Goal: Task Accomplishment & Management: Manage account settings

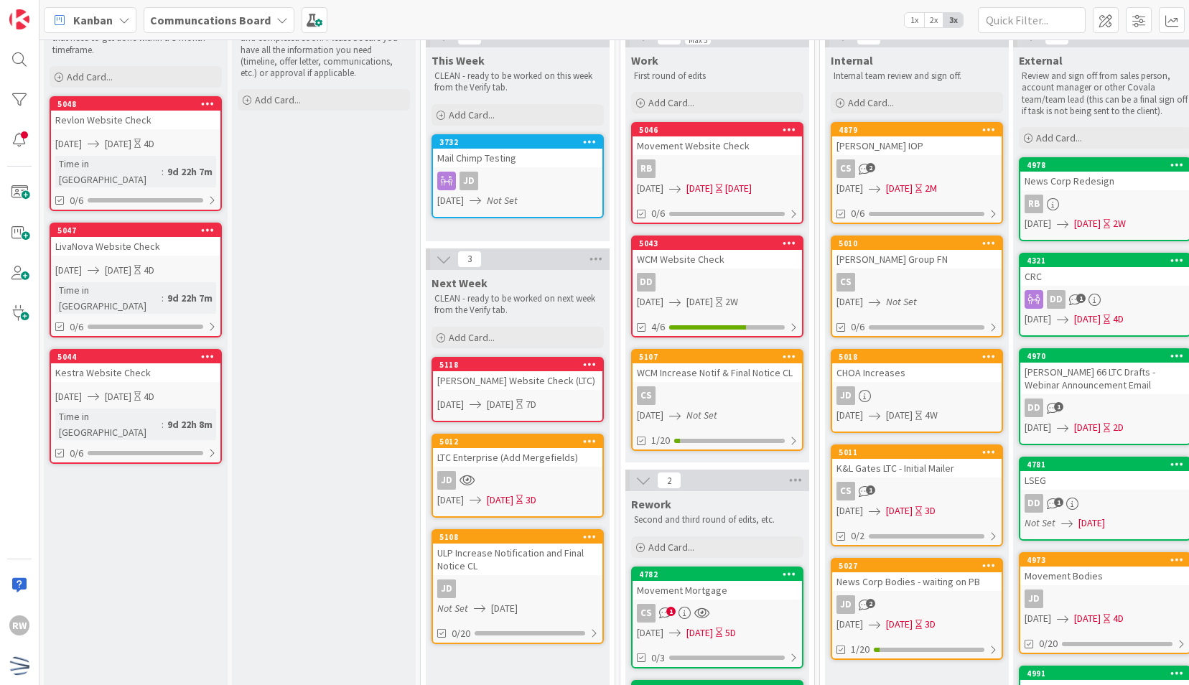
scroll to position [69, 2]
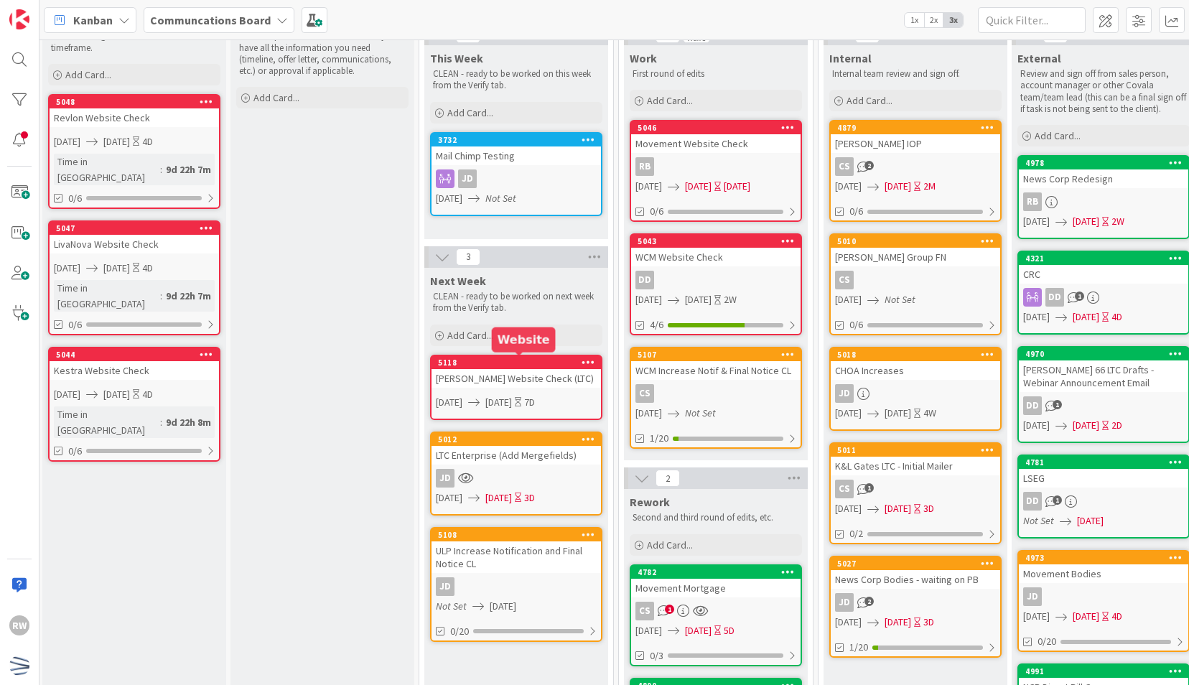
click at [498, 368] on div "5118" at bounding box center [517, 362] width 170 height 13
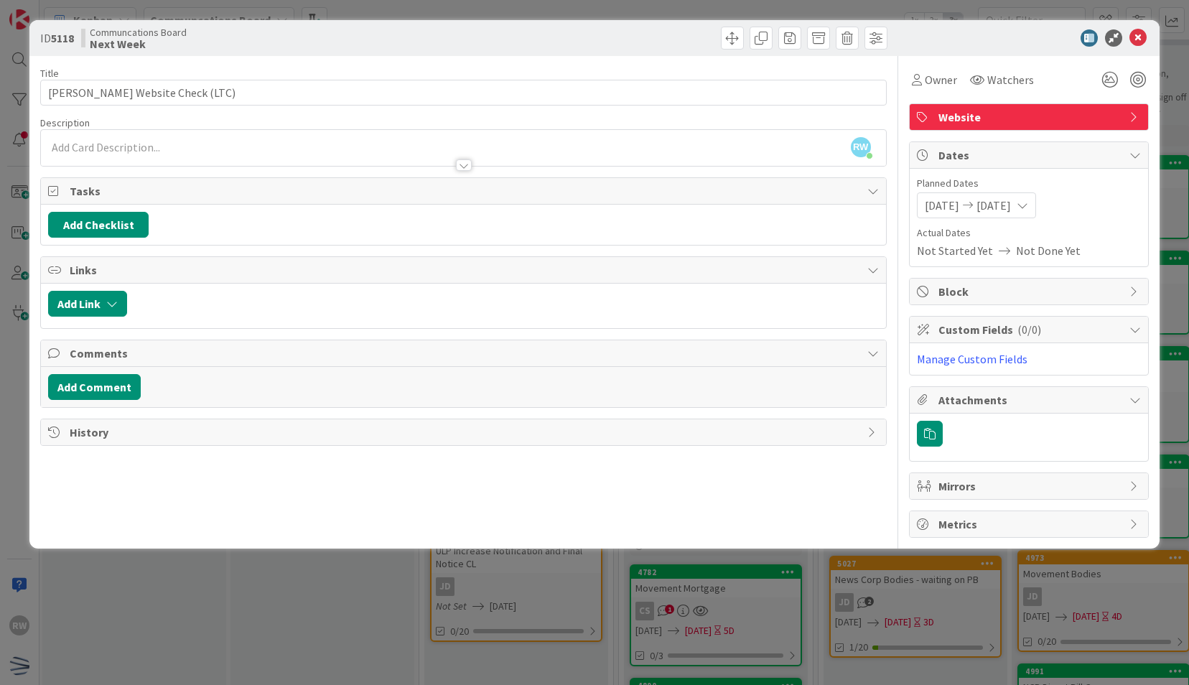
click at [960, 202] on span "[DATE]" at bounding box center [942, 205] width 34 height 17
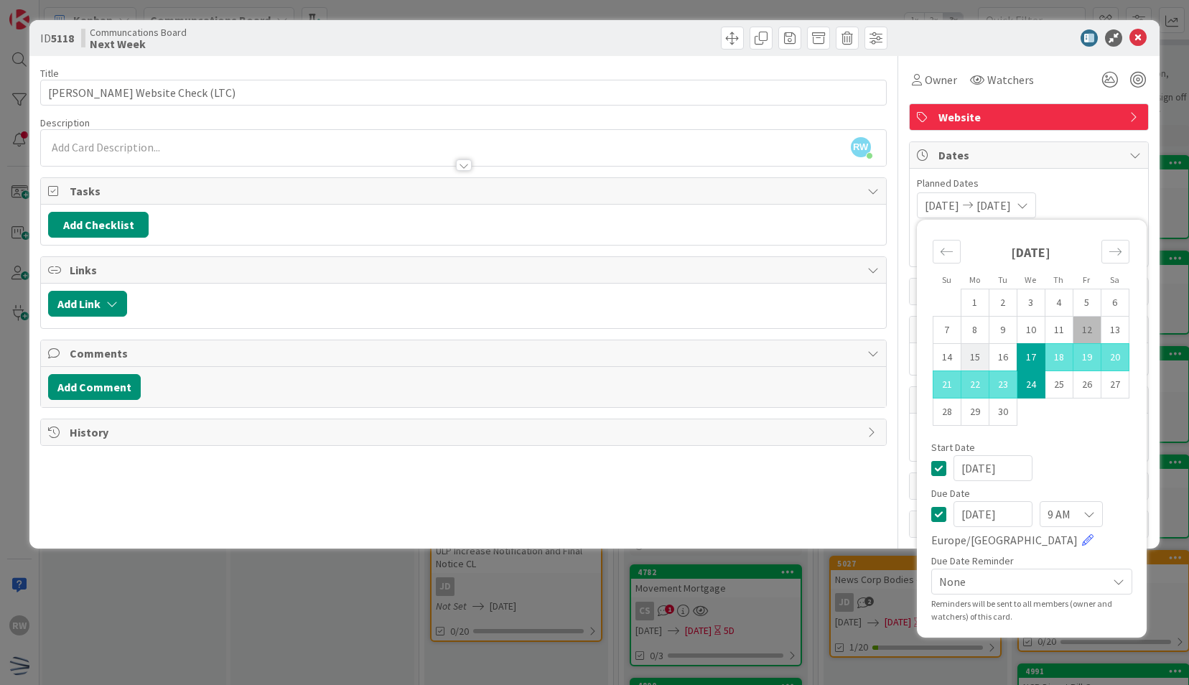
click at [974, 359] on td "15" at bounding box center [975, 357] width 28 height 27
type input "[DATE]"
click at [1093, 356] on td "19" at bounding box center [1087, 357] width 28 height 27
type input "[DATE]"
click at [863, 480] on div "Title 34 / 128 [PERSON_NAME] Website Check (LTC) Description RW [PERSON_NAME] j…" at bounding box center [463, 297] width 846 height 482
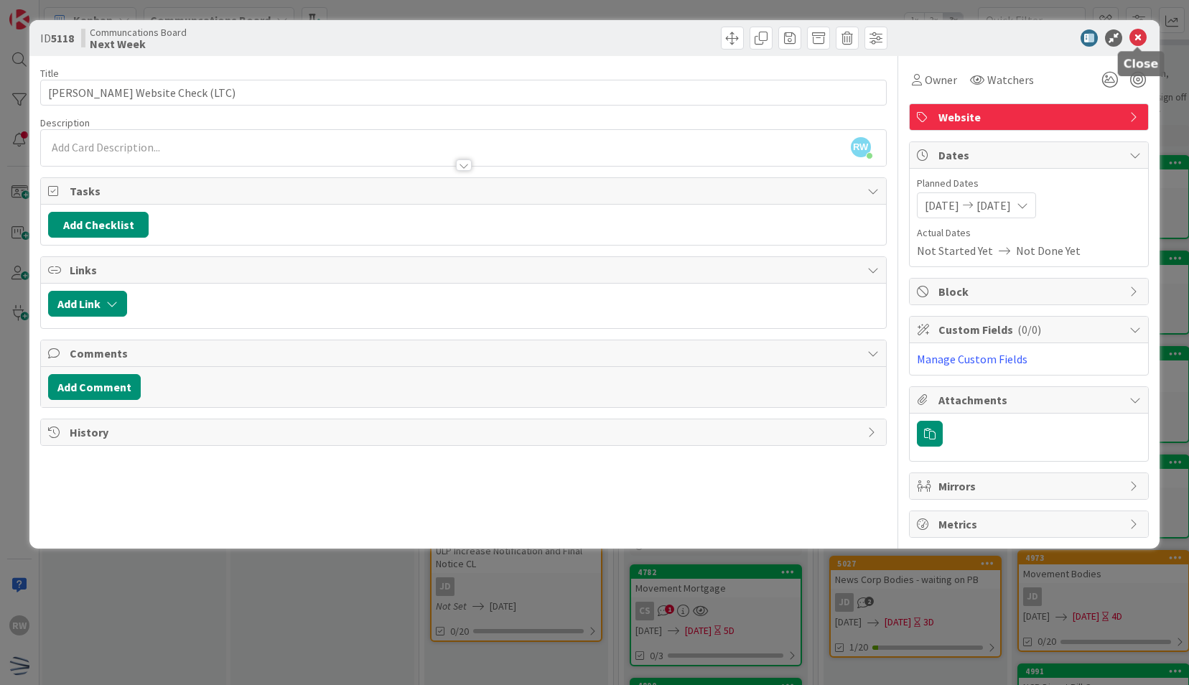
click at [1141, 45] on icon at bounding box center [1138, 37] width 17 height 17
